Goal: Task Accomplishment & Management: Use online tool/utility

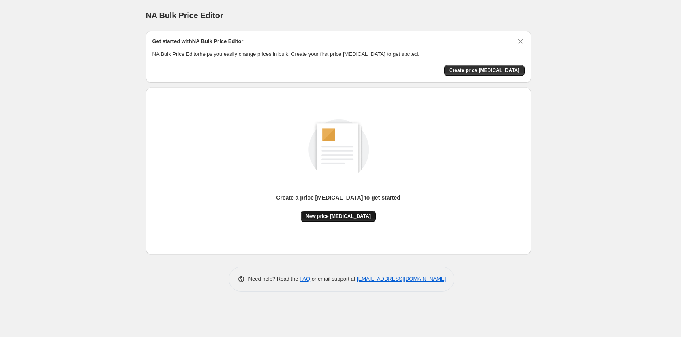
click at [351, 216] on span "New price [MEDICAL_DATA]" at bounding box center [338, 216] width 65 height 6
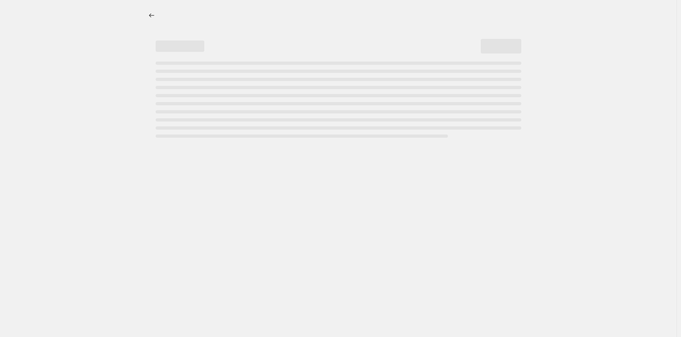
select select "percentage"
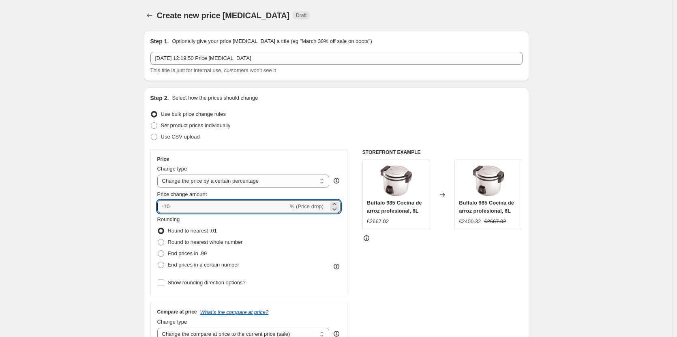
drag, startPoint x: 223, startPoint y: 205, endPoint x: 122, endPoint y: 206, distance: 100.6
type input "28"
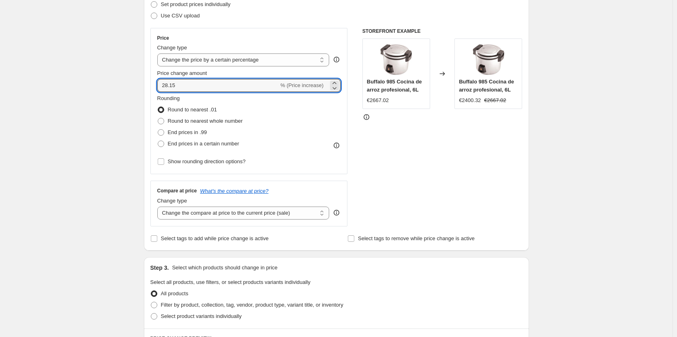
scroll to position [109, 0]
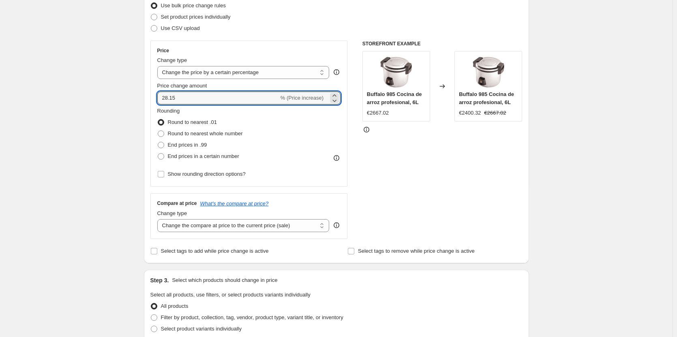
drag, startPoint x: 189, startPoint y: 99, endPoint x: 147, endPoint y: 101, distance: 42.3
click at [147, 101] on div "Step 2. Select how the prices should change Use bulk price change rules Set pro…" at bounding box center [336, 121] width 385 height 285
click at [338, 100] on icon at bounding box center [334, 101] width 8 height 8
click at [337, 95] on icon at bounding box center [334, 96] width 8 height 8
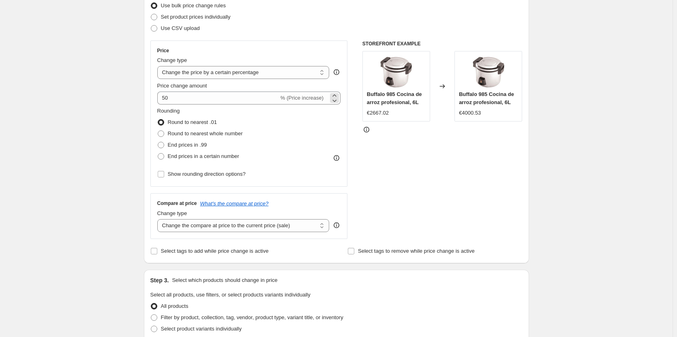
click at [313, 99] on span "% (Price increase)" at bounding box center [302, 98] width 43 height 6
click at [293, 75] on select "Change the price to a certain amount Change the price by a certain amount Chang…" at bounding box center [243, 72] width 172 height 13
click at [159, 66] on select "Change the price to a certain amount Change the price by a certain amount Chang…" at bounding box center [243, 72] width 172 height 13
click at [300, 73] on select "Change the price to a certain amount Change the price by a certain amount Chang…" at bounding box center [243, 72] width 172 height 13
click at [159, 66] on select "Change the price to a certain amount Change the price by a certain amount Chang…" at bounding box center [243, 72] width 172 height 13
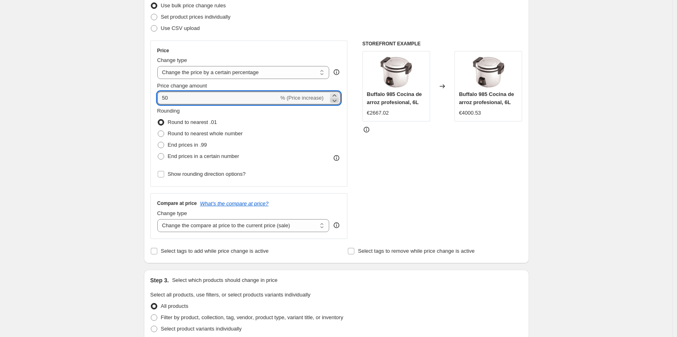
click at [333, 97] on icon at bounding box center [334, 101] width 8 height 8
click at [337, 97] on icon at bounding box center [334, 101] width 8 height 8
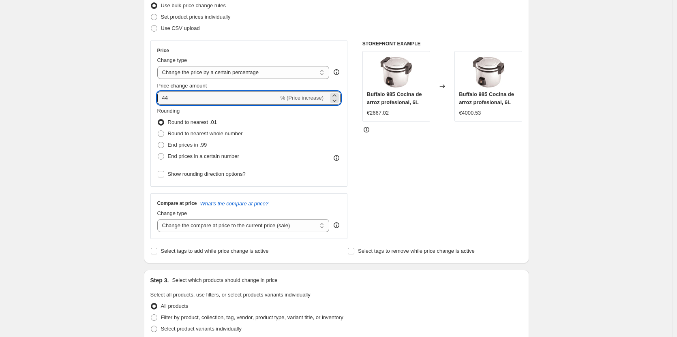
drag, startPoint x: 225, startPoint y: 97, endPoint x: 154, endPoint y: 98, distance: 71.0
click at [154, 98] on div "Price Change type Change the price to a certain amount Change the price by a ce…" at bounding box center [248, 114] width 197 height 146
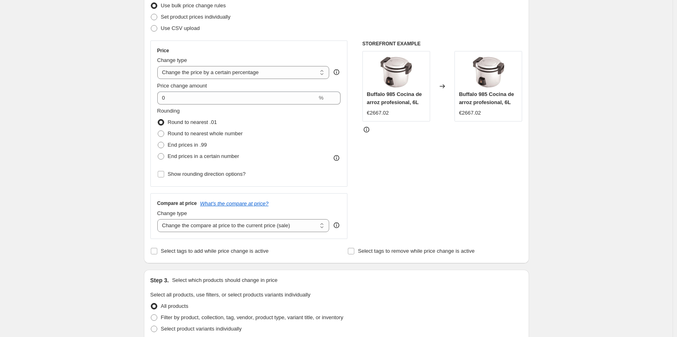
click at [298, 135] on div "Rounding Round to nearest .01 Round to nearest whole number End prices in .99 E…" at bounding box center [249, 134] width 184 height 55
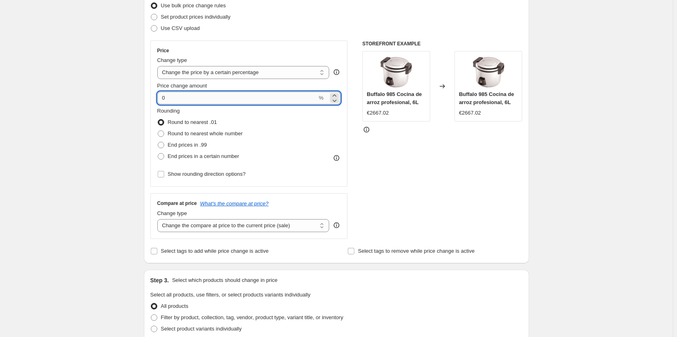
click at [284, 101] on input "0" at bounding box center [237, 98] width 160 height 13
drag, startPoint x: 197, startPoint y: 97, endPoint x: 153, endPoint y: 92, distance: 44.9
click at [153, 92] on div "Price Change type Change the price to a certain amount Change the price by a ce…" at bounding box center [248, 114] width 197 height 146
drag, startPoint x: 201, startPoint y: 100, endPoint x: 158, endPoint y: 97, distance: 43.5
click at [158, 97] on div "Price Change type Change the price to a certain amount Change the price by a ce…" at bounding box center [248, 114] width 197 height 146
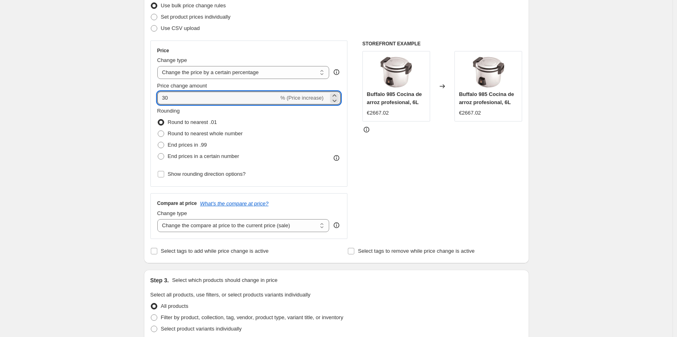
click at [282, 144] on div "Rounding Round to nearest .01 Round to nearest whole number End prices in .99 E…" at bounding box center [249, 134] width 184 height 55
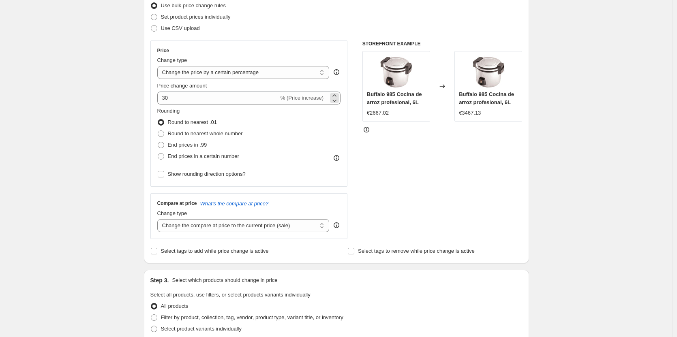
click at [306, 99] on span "% (Price increase)" at bounding box center [302, 98] width 43 height 6
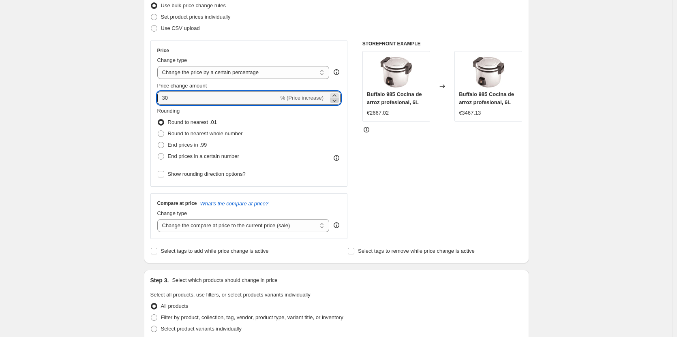
click at [337, 97] on icon at bounding box center [334, 101] width 8 height 8
type input "26"
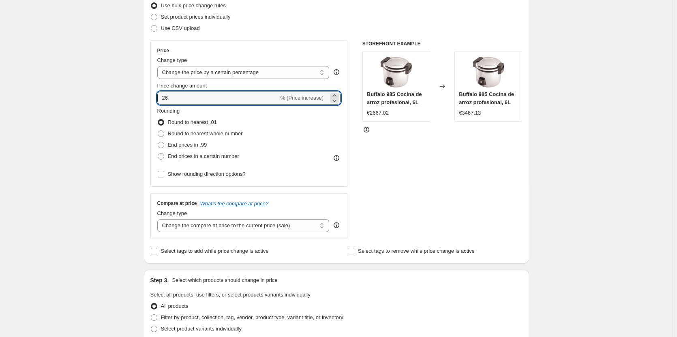
click at [316, 99] on span "% (Price increase)" at bounding box center [302, 98] width 43 height 6
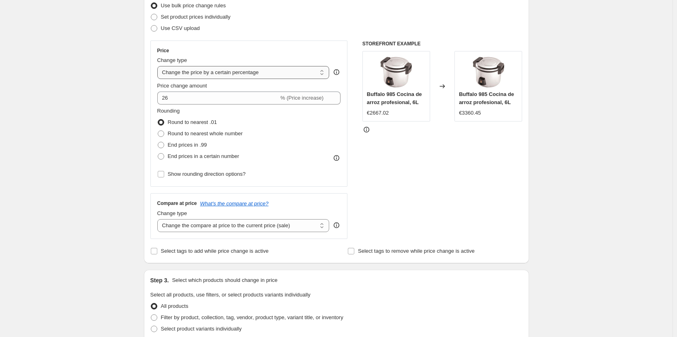
click at [309, 71] on select "Change the price to a certain amount Change the price by a certain amount Chang…" at bounding box center [243, 72] width 172 height 13
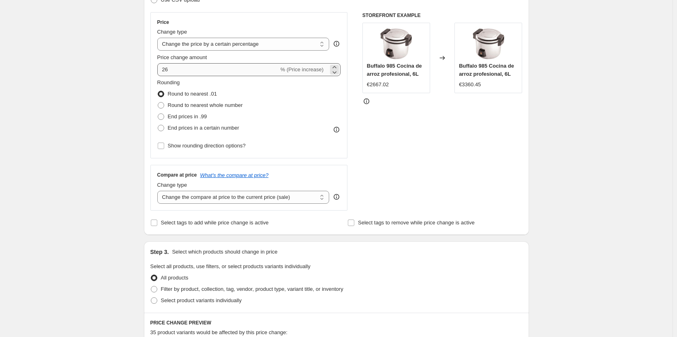
scroll to position [230, 0]
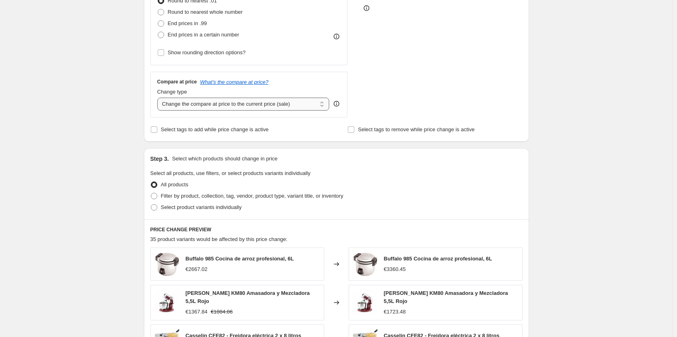
click at [280, 102] on select "Change the compare at price to the current price (sale) Change the compare at p…" at bounding box center [243, 104] width 172 height 13
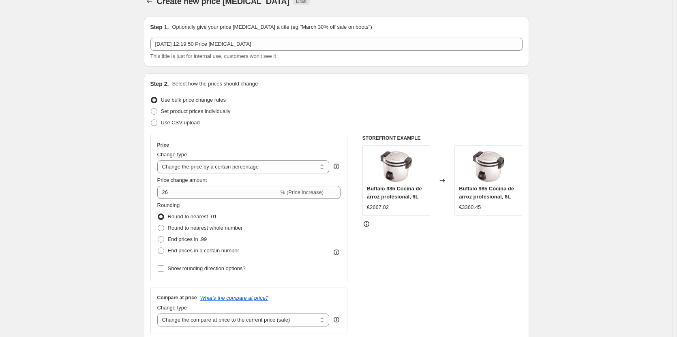
scroll to position [0, 0]
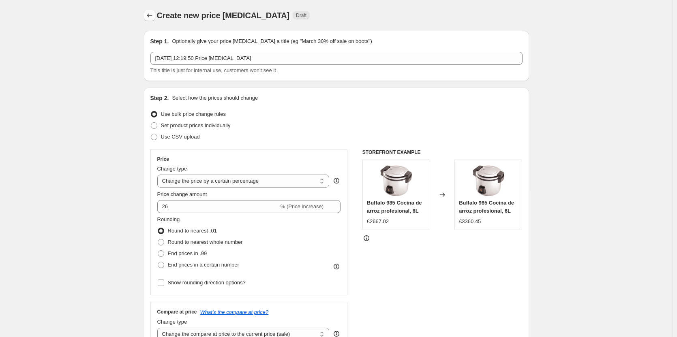
click at [148, 15] on icon "Price change jobs" at bounding box center [150, 15] width 8 height 8
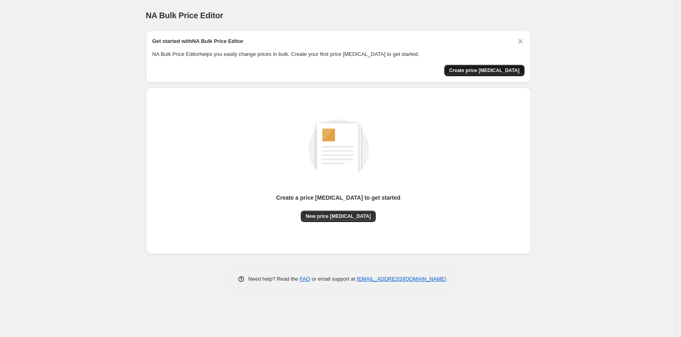
click at [512, 71] on span "Create price [MEDICAL_DATA]" at bounding box center [484, 70] width 71 height 6
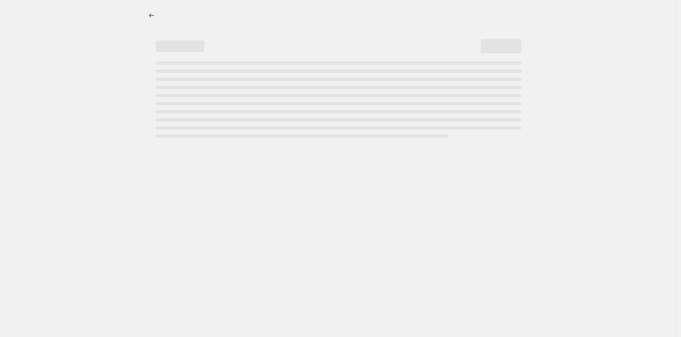
select select "percentage"
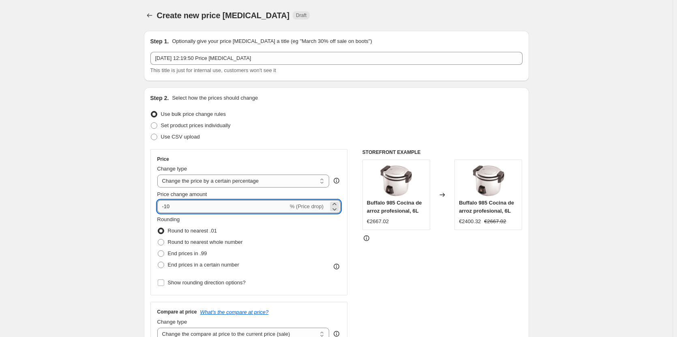
drag, startPoint x: 175, startPoint y: 209, endPoint x: 166, endPoint y: 210, distance: 9.4
click at [166, 210] on input "-10" at bounding box center [222, 206] width 131 height 13
type input "-28"
click at [318, 261] on div "Rounding Round to nearest .01 Round to nearest whole number End prices in .99 E…" at bounding box center [249, 243] width 184 height 55
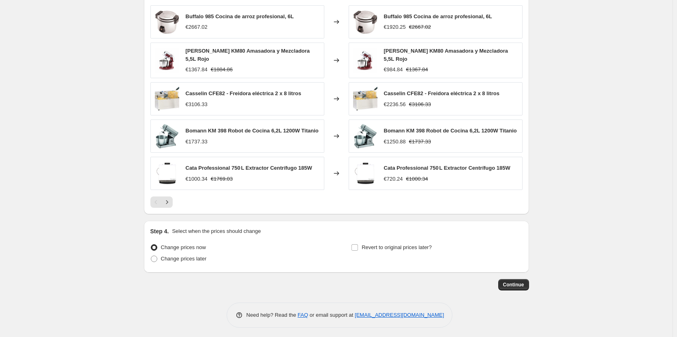
scroll to position [474, 0]
click at [522, 282] on span "Continue" at bounding box center [513, 284] width 21 height 6
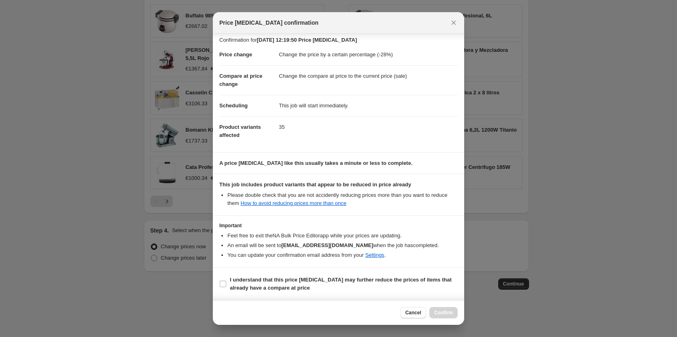
scroll to position [4, 0]
click at [278, 279] on b "I understand that this price [MEDICAL_DATA] may further reduce the prices of it…" at bounding box center [341, 284] width 222 height 14
click at [226, 281] on input "I understand that this price [MEDICAL_DATA] may further reduce the prices of it…" at bounding box center [223, 284] width 6 height 6
checkbox input "true"
click at [442, 309] on button "Confirm" at bounding box center [443, 312] width 28 height 11
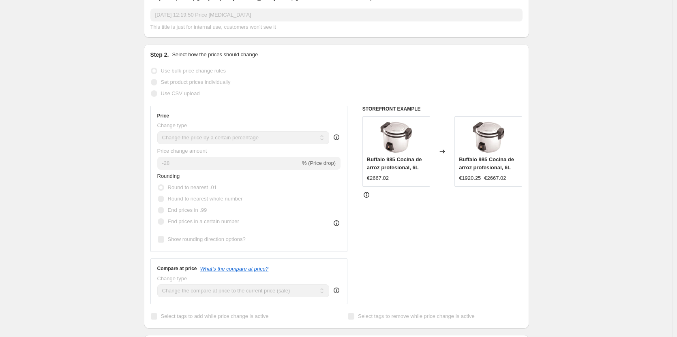
scroll to position [68, 0]
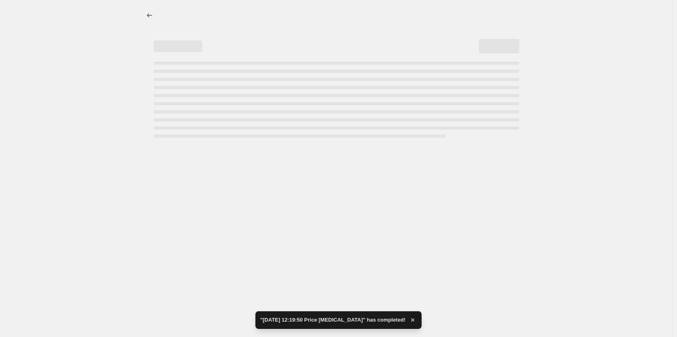
select select "percentage"
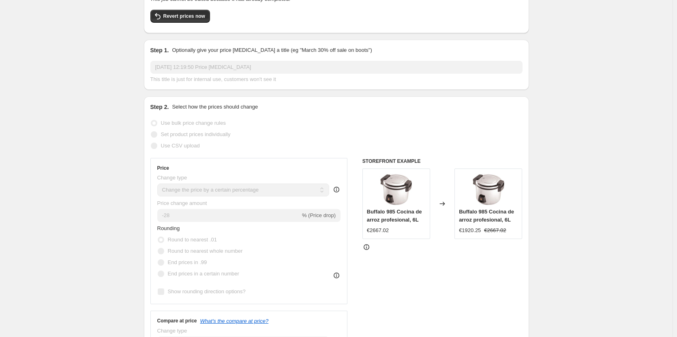
scroll to position [0, 0]
